Goal: Information Seeking & Learning: Learn about a topic

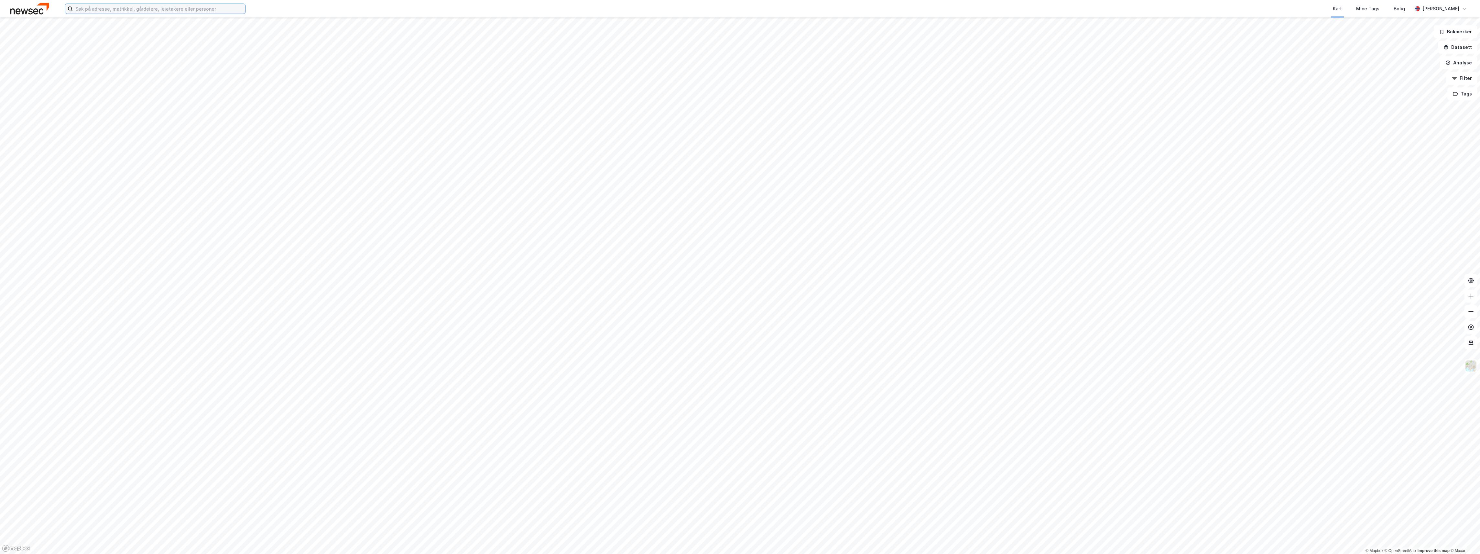
click at [119, 9] on input at bounding box center [159, 9] width 173 height 10
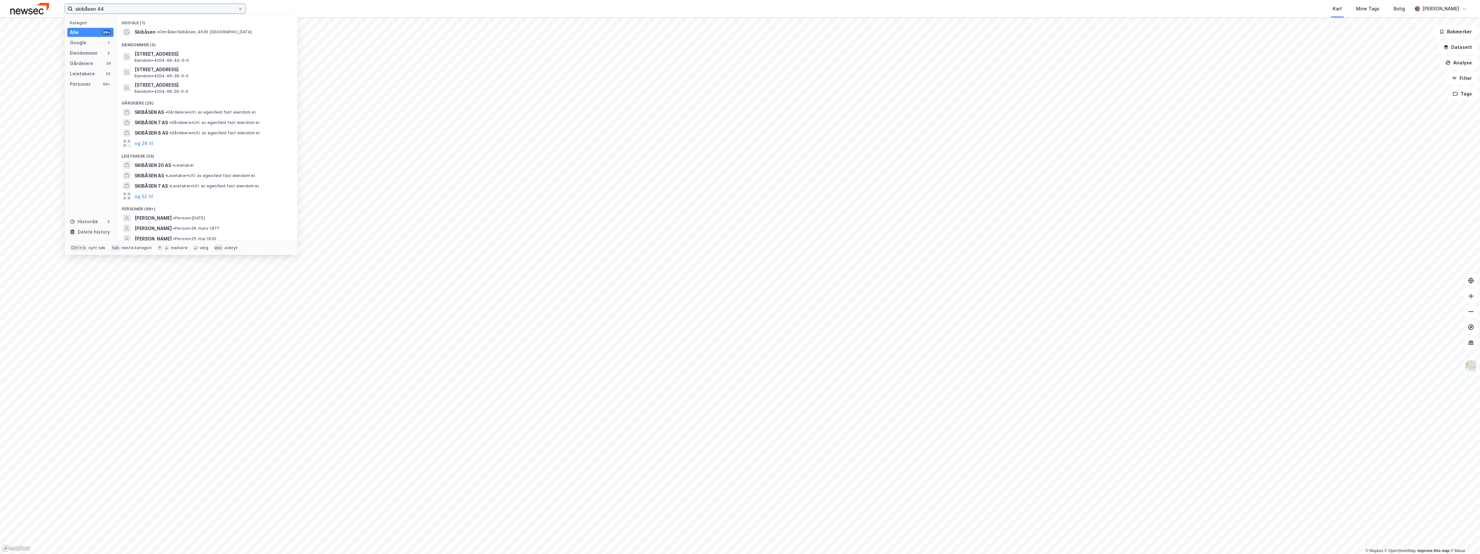
type input "skibåsen 44"
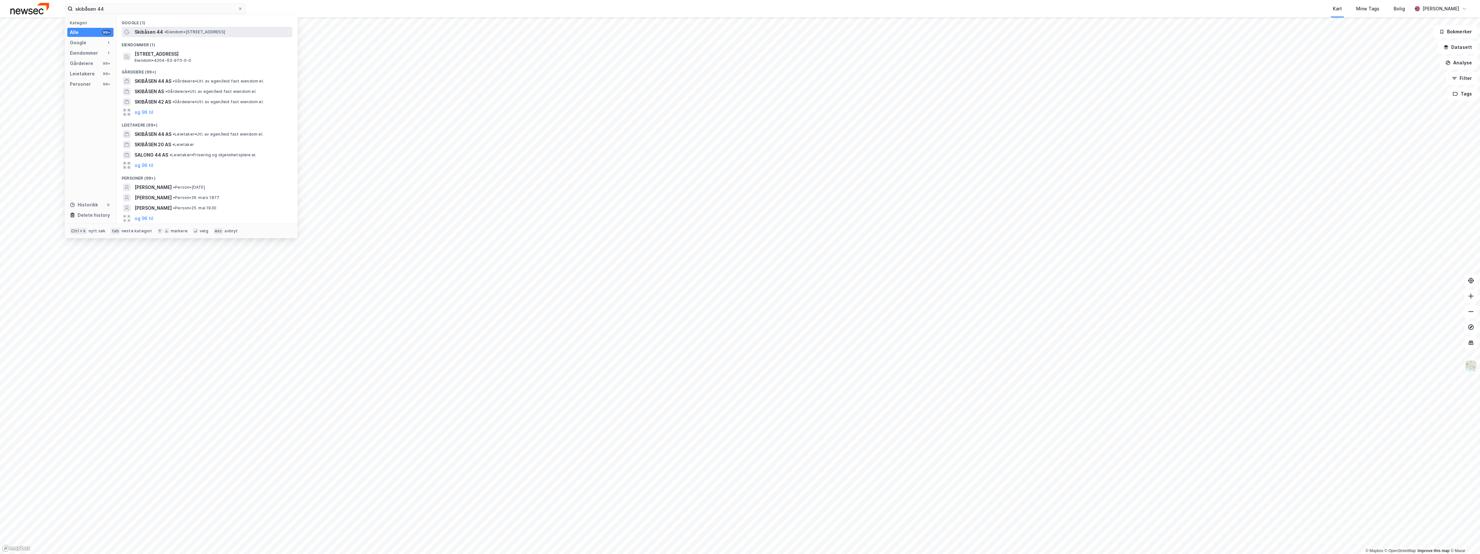
click at [150, 31] on span "Skibåsen 44" at bounding box center [149, 32] width 28 height 8
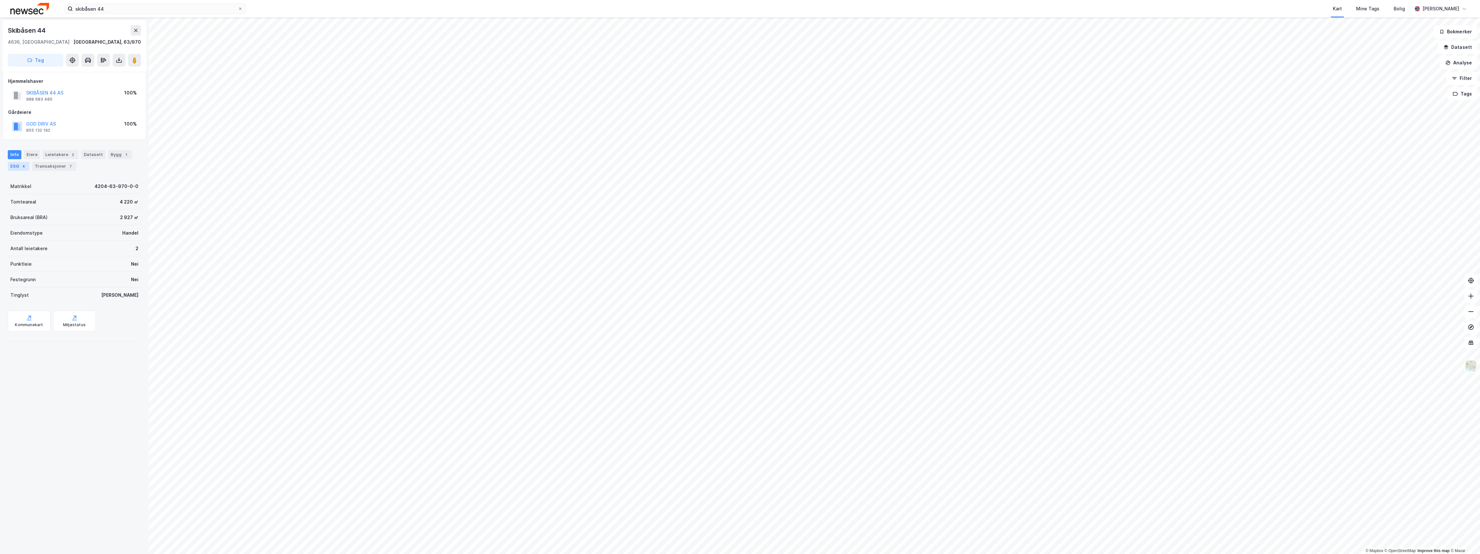
click at [15, 165] on div "ESG 4" at bounding box center [19, 166] width 22 height 9
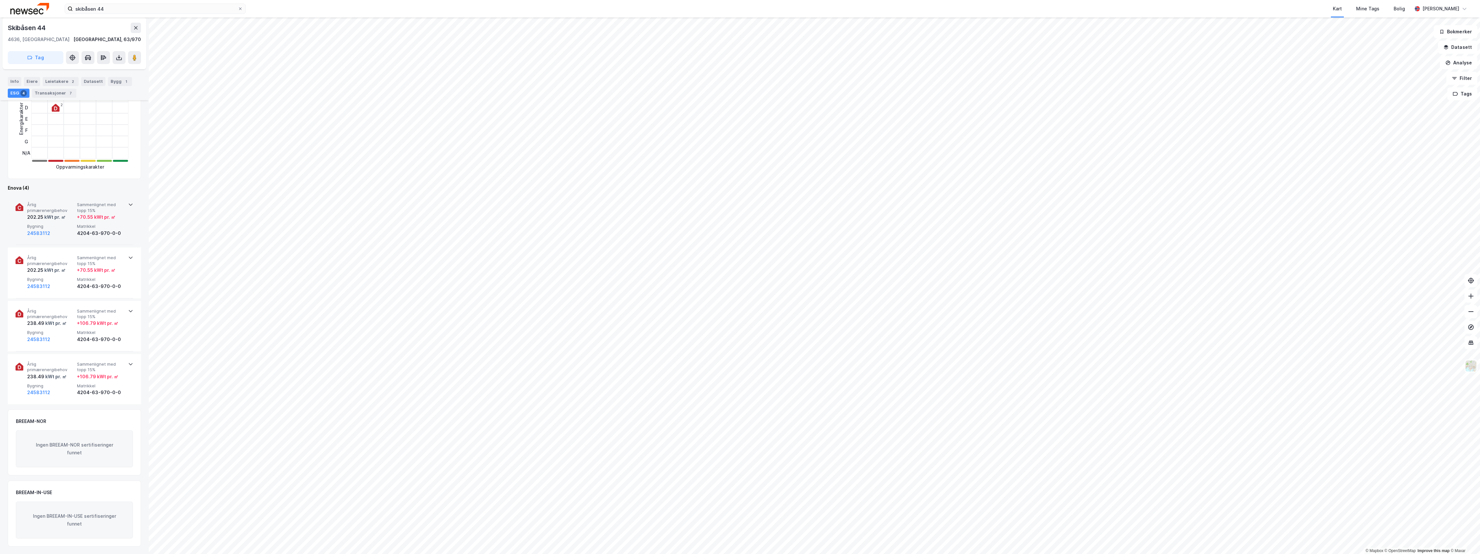
scroll to position [141, 0]
click at [124, 254] on div "Årlig primærenergibehov 202.25 kWt pr. ㎡ Sammenlignet med topp 15% + 70.55 kWt …" at bounding box center [75, 272] width 118 height 50
click at [126, 199] on div "Årlig primærenergibehov 202.25 kWt pr. ㎡ Sammenlignet med topp 15% + 70.55 kWt …" at bounding box center [75, 218] width 118 height 50
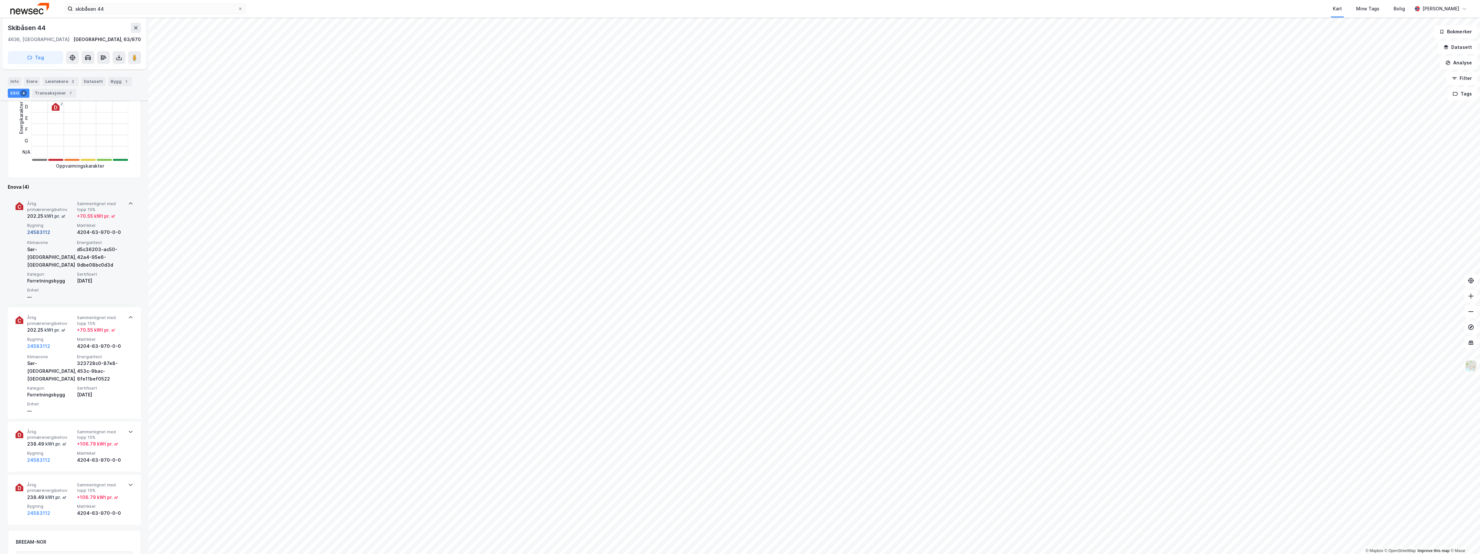
click at [40, 230] on button "24583112" at bounding box center [38, 232] width 23 height 8
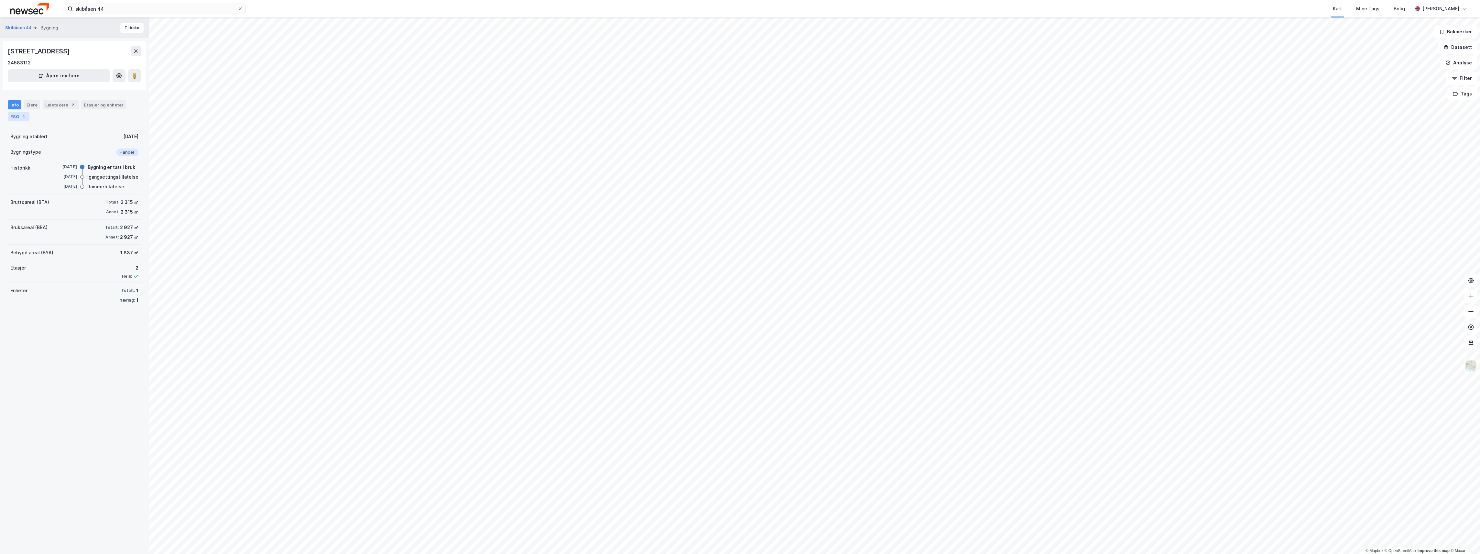
click at [16, 112] on div "ESG 4" at bounding box center [19, 116] width 22 height 9
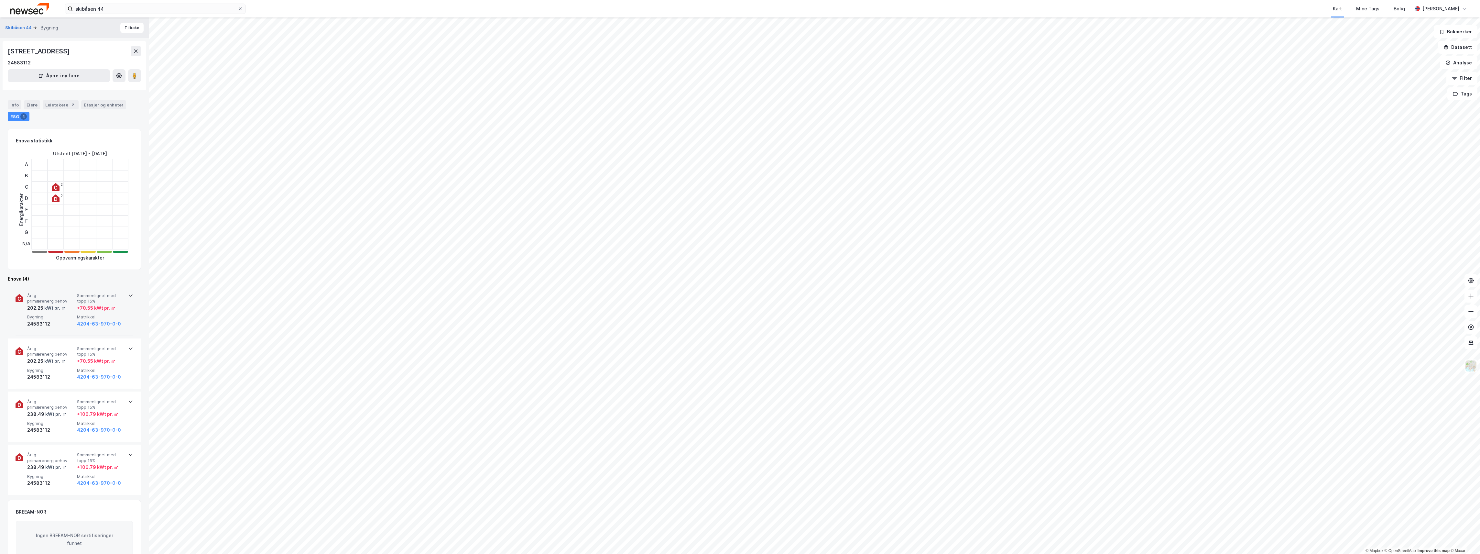
scroll to position [91, 0]
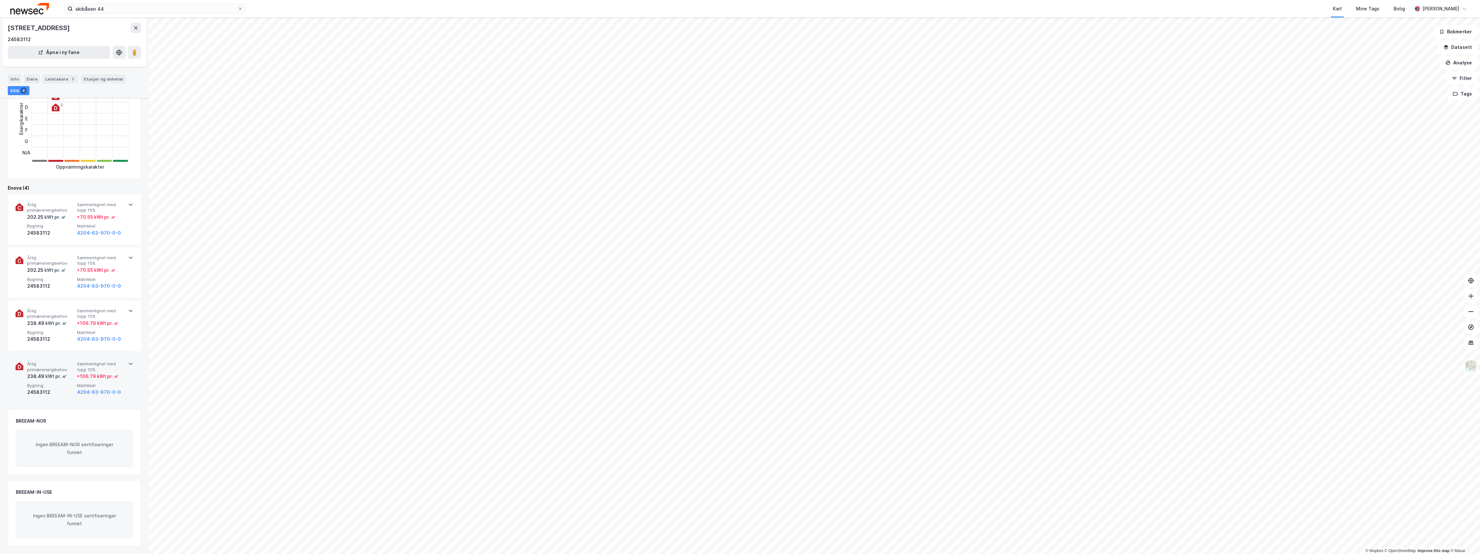
click at [130, 362] on icon at bounding box center [130, 363] width 5 height 5
click at [125, 308] on div "Årlig primærenergibehov 238.49 kWt pr. ㎡ Sammenlignet med topp 15% + 106.79 kWt…" at bounding box center [75, 325] width 118 height 50
click at [125, 308] on div "Årlig primærenergibehov 238.49 kWt pr. ㎡ Sammenlignet med topp 15% + 106.79 kWt…" at bounding box center [75, 355] width 118 height 111
click at [56, 73] on div "Info Eiere Leietakere 2 Etasjer og enheter ESG 4" at bounding box center [74, 82] width 149 height 31
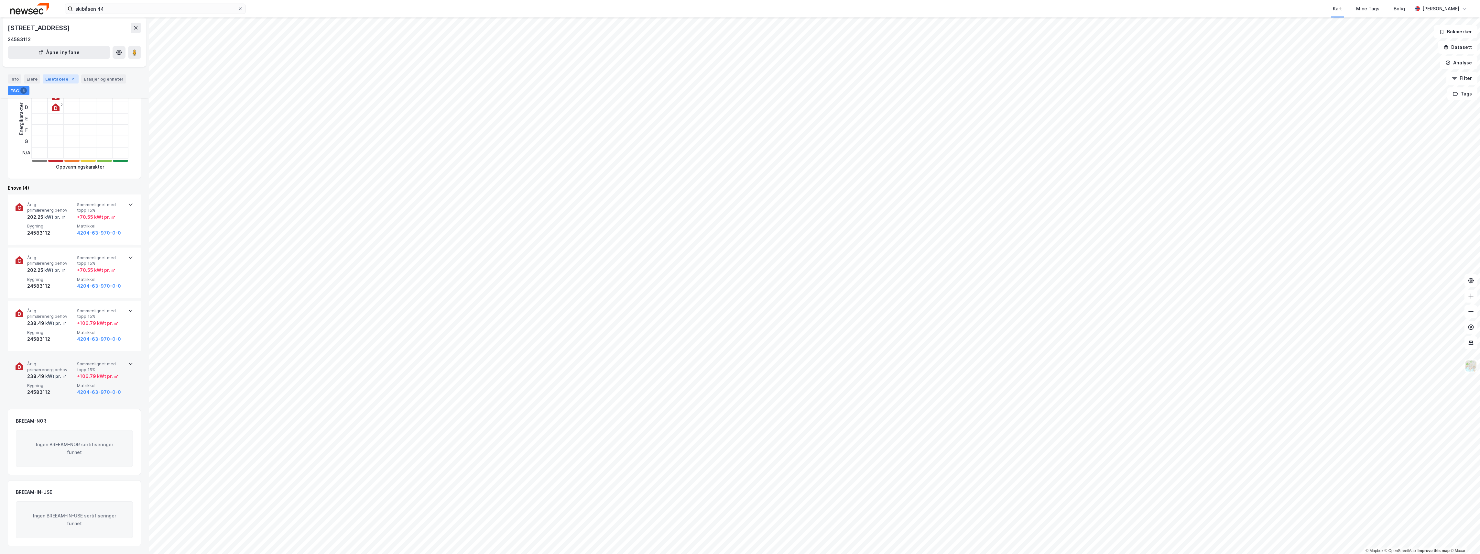
click at [55, 75] on div "Leietakere 2" at bounding box center [61, 78] width 36 height 9
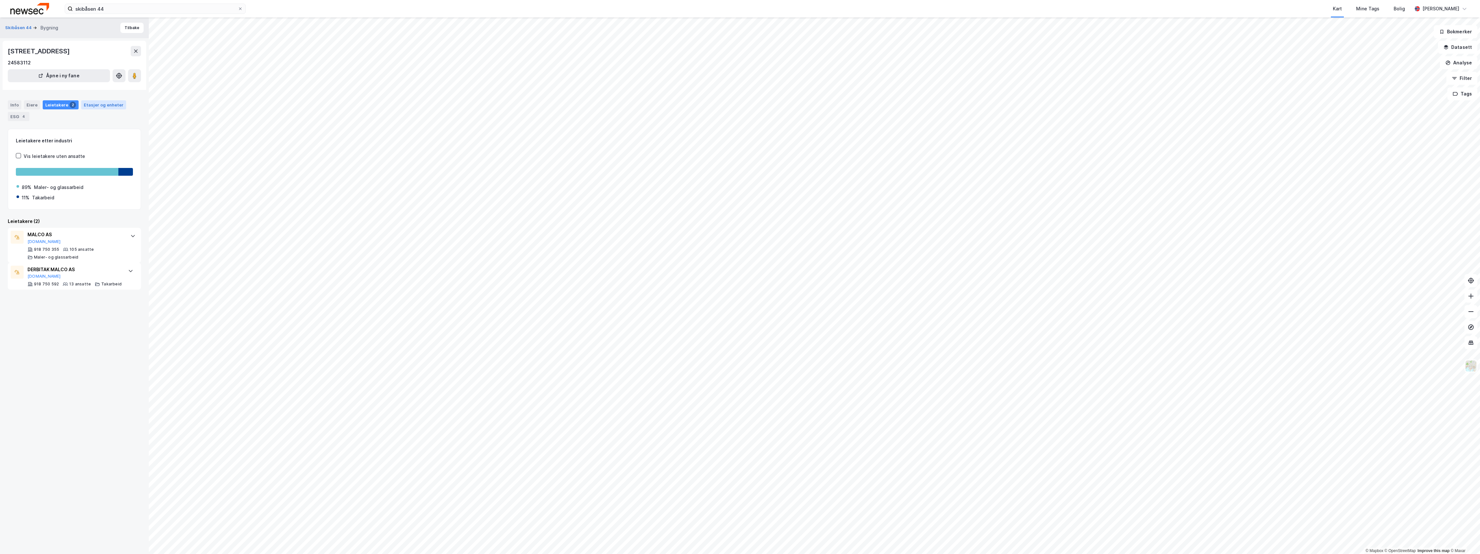
click at [92, 106] on div "Etasjer og enheter" at bounding box center [104, 105] width 40 height 6
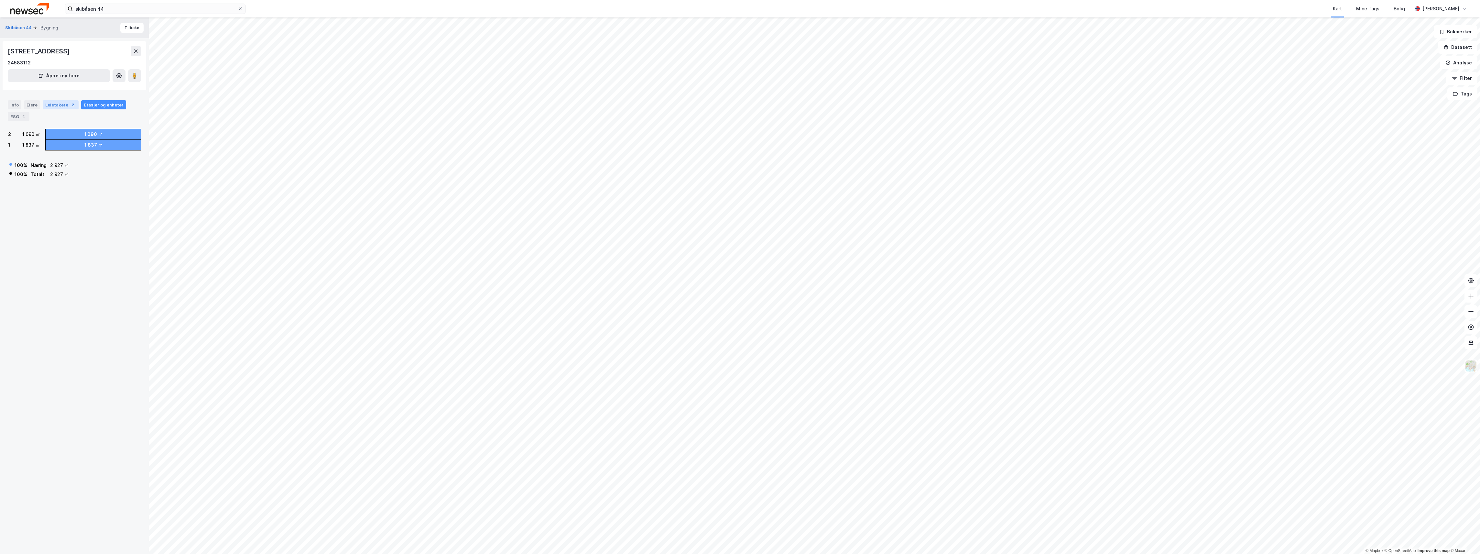
click at [59, 100] on div "Leietakere 2" at bounding box center [61, 104] width 36 height 9
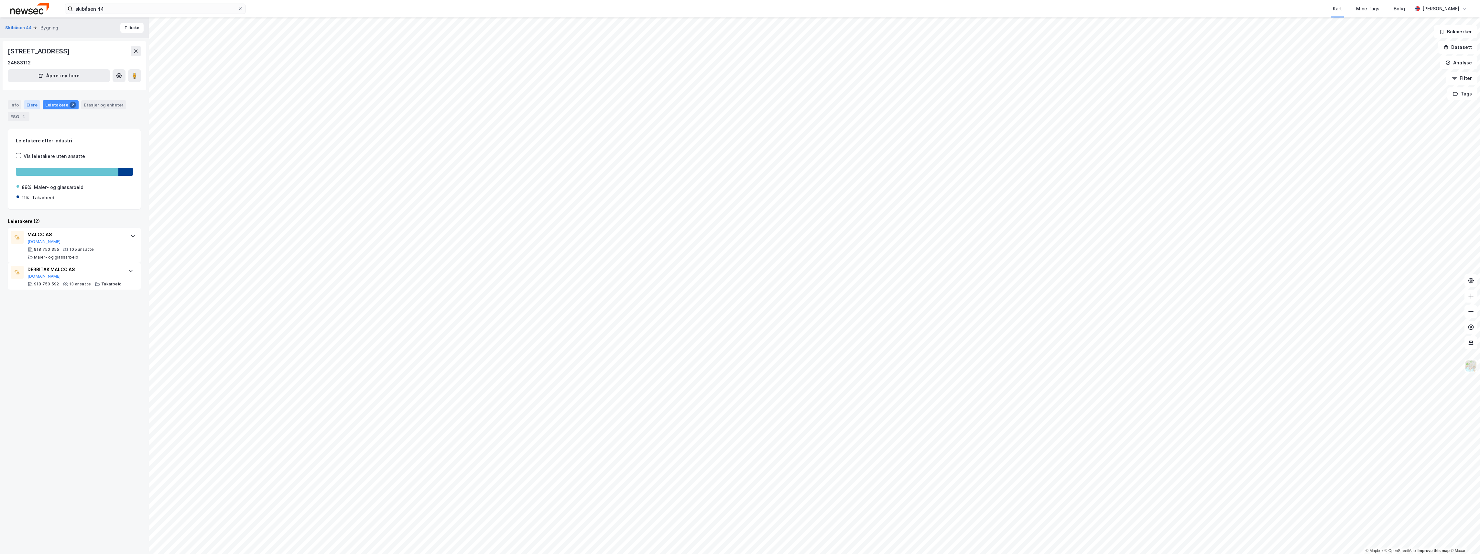
click at [26, 101] on div "Eiere" at bounding box center [32, 104] width 16 height 9
click at [16, 115] on div "ESG 4" at bounding box center [19, 116] width 22 height 9
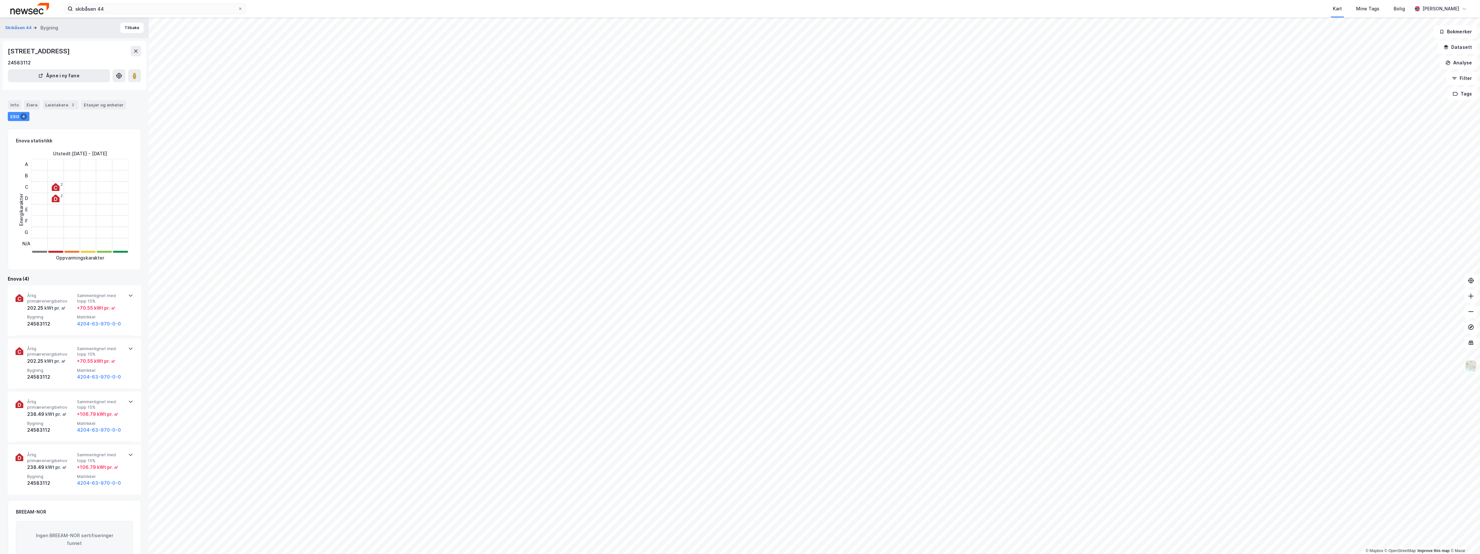
click at [71, 252] on div at bounding box center [71, 252] width 15 height 2
drag, startPoint x: 101, startPoint y: 251, endPoint x: 115, endPoint y: 252, distance: 14.2
click at [103, 252] on div at bounding box center [104, 252] width 15 height 2
click at [115, 252] on div at bounding box center [120, 252] width 15 height 2
click at [120, 252] on div at bounding box center [120, 252] width 15 height 2
